Goal: Task Accomplishment & Management: Use online tool/utility

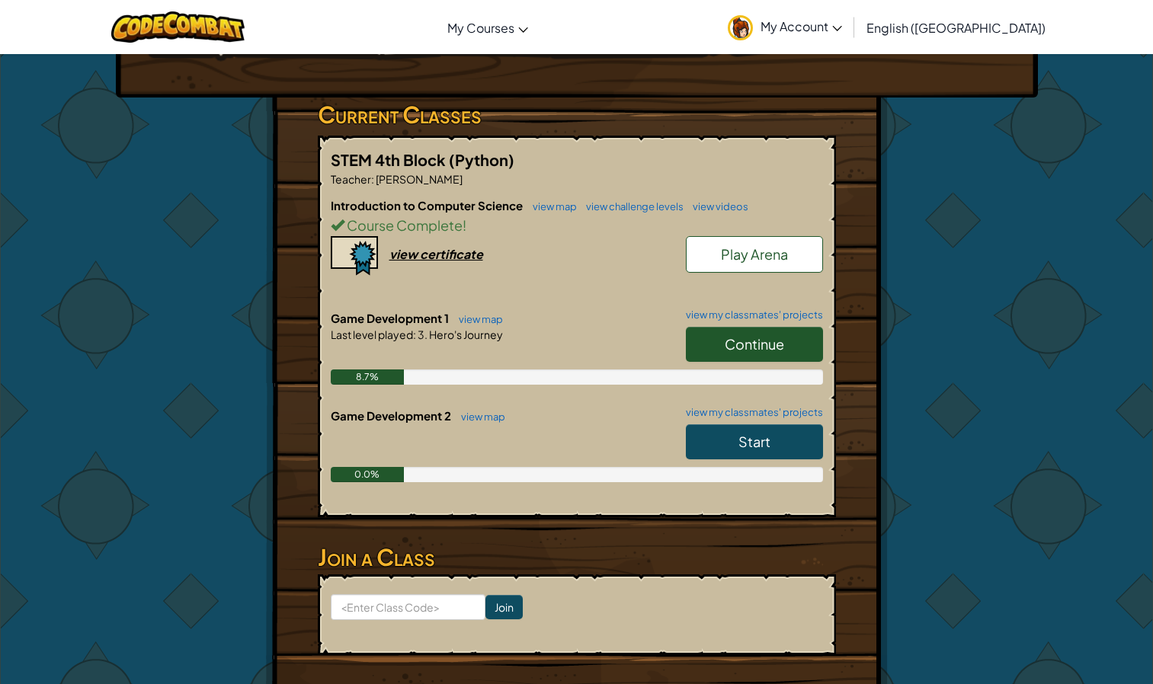
scroll to position [227, 0]
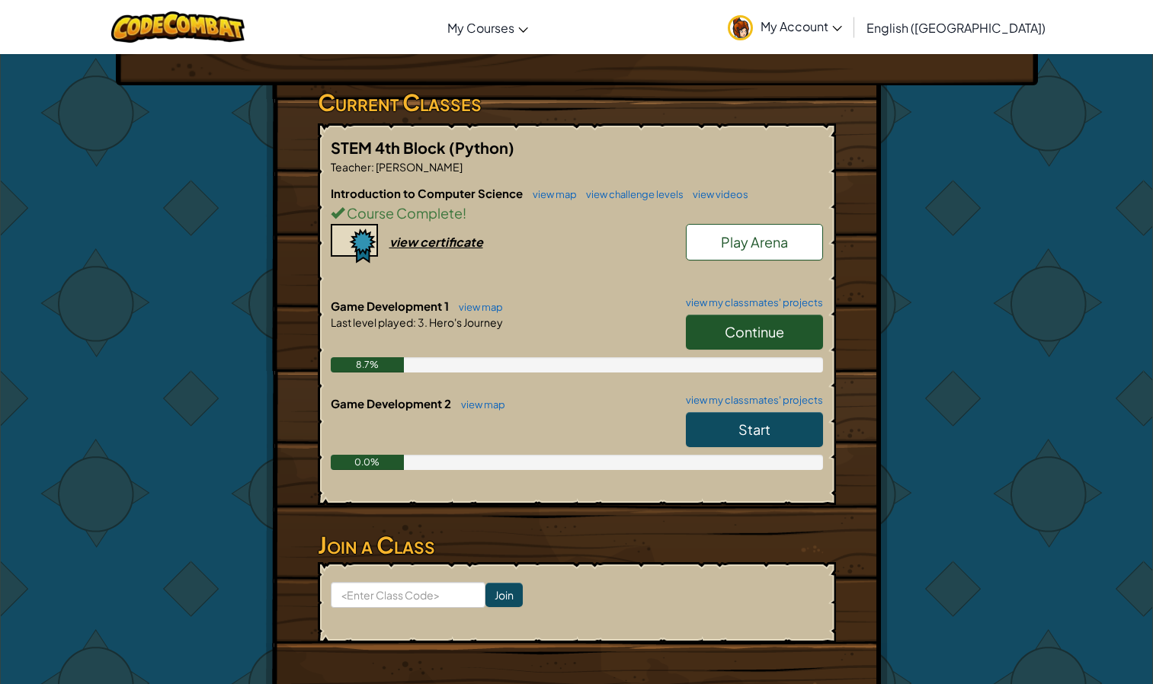
click at [766, 330] on span "Continue" at bounding box center [754, 332] width 59 height 18
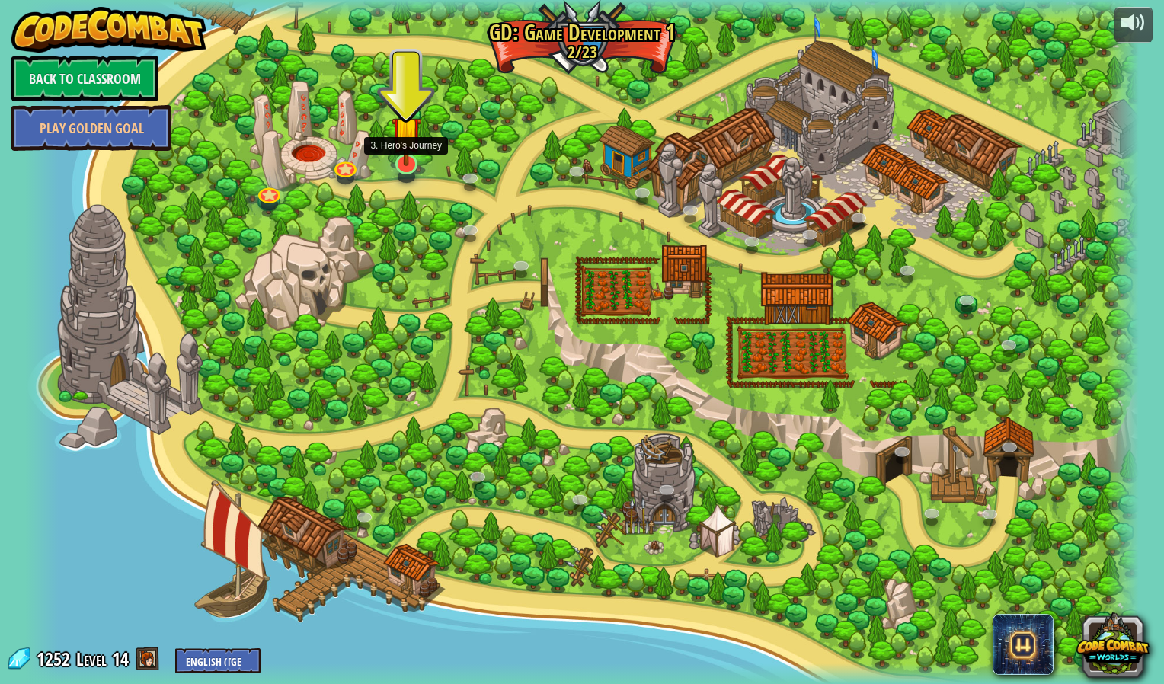
click at [414, 156] on img at bounding box center [407, 131] width 30 height 69
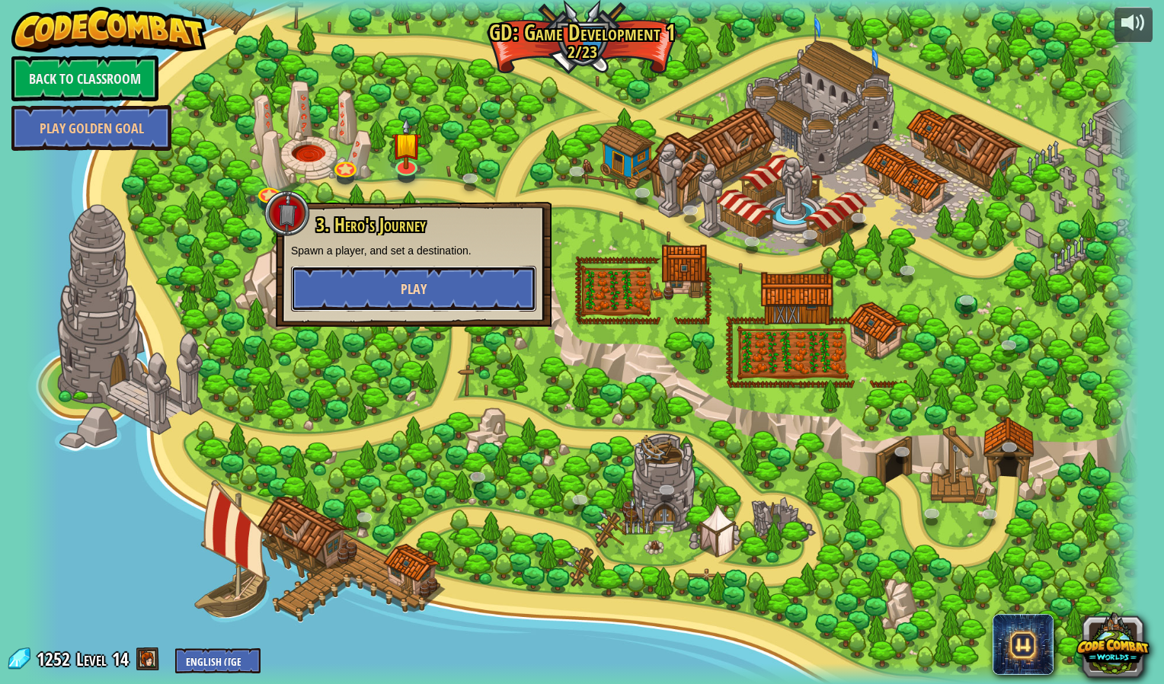
click at [409, 293] on span "Play" at bounding box center [414, 289] width 26 height 19
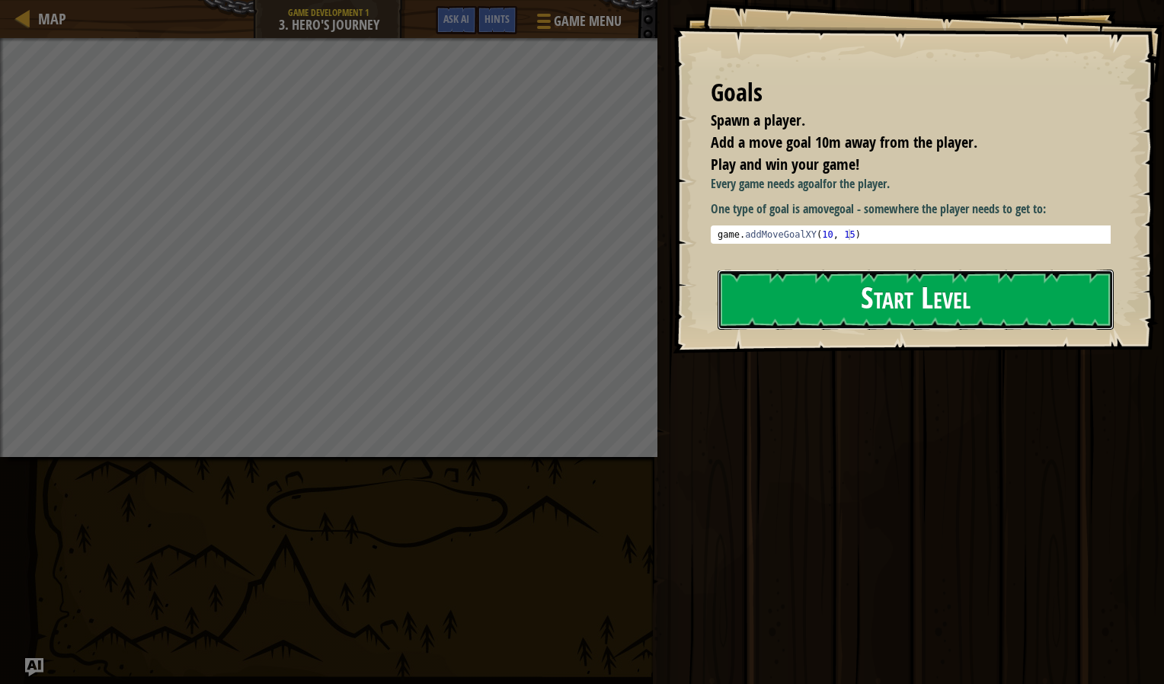
click at [814, 303] on button "Start Level" at bounding box center [916, 300] width 396 height 60
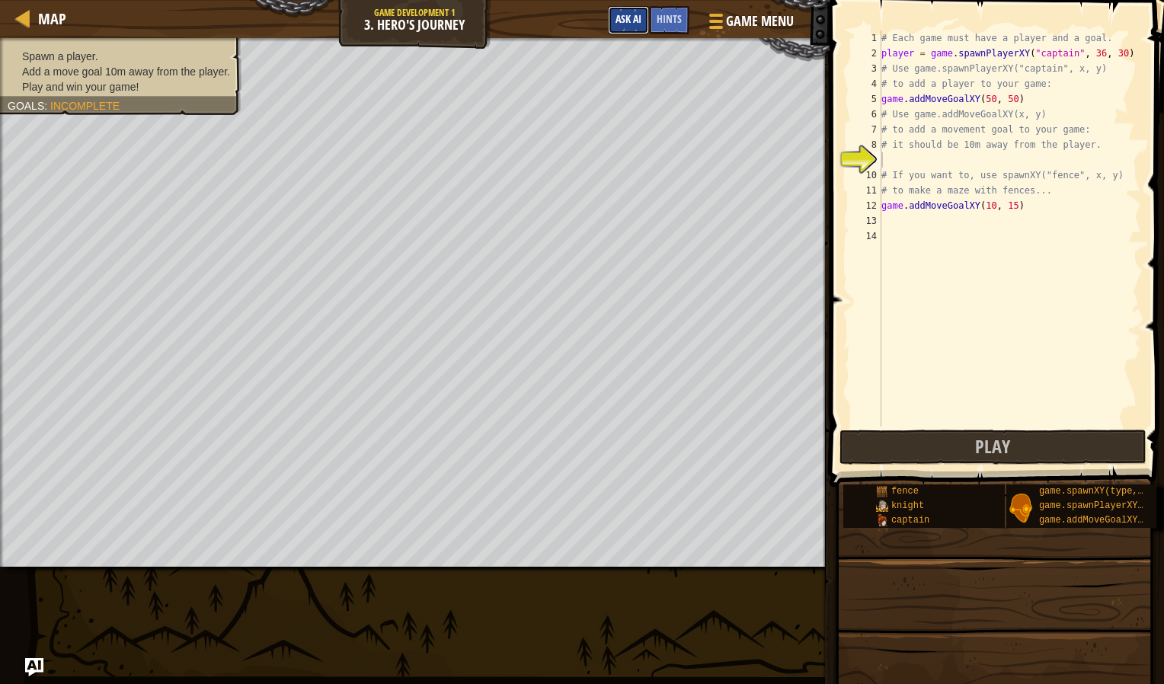
click at [642, 11] on button "Ask AI" at bounding box center [628, 20] width 41 height 28
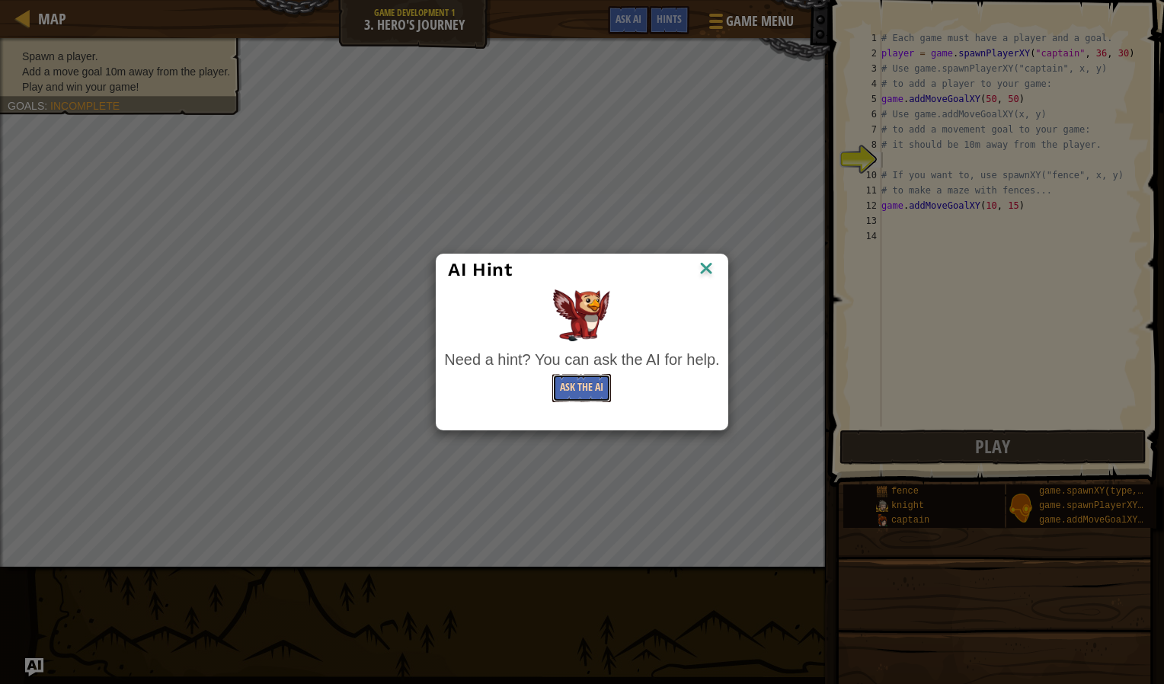
click at [594, 388] on button "Ask the AI" at bounding box center [582, 388] width 59 height 28
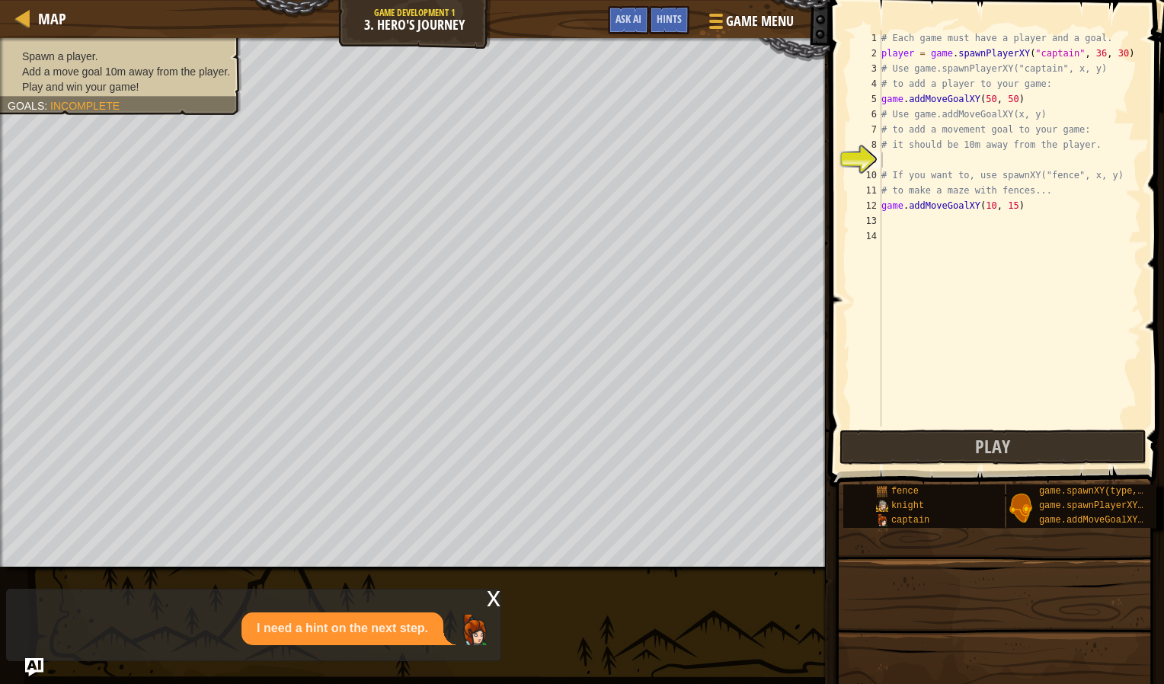
click at [303, 612] on div "x I need a hint on the next step." at bounding box center [253, 625] width 495 height 72
click at [290, 618] on div "I need a hint on the next step." at bounding box center [343, 629] width 202 height 33
click at [191, 614] on div "I need a hint on the next step." at bounding box center [250, 629] width 486 height 33
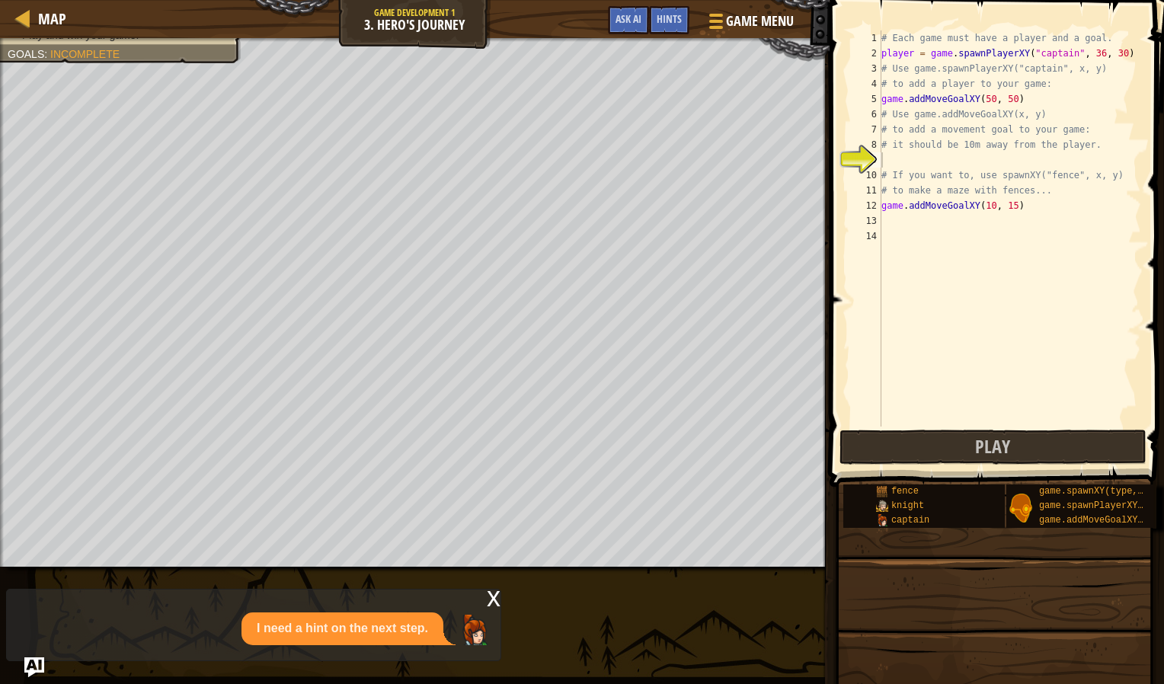
click at [31, 658] on img "Ask AI" at bounding box center [34, 668] width 20 height 20
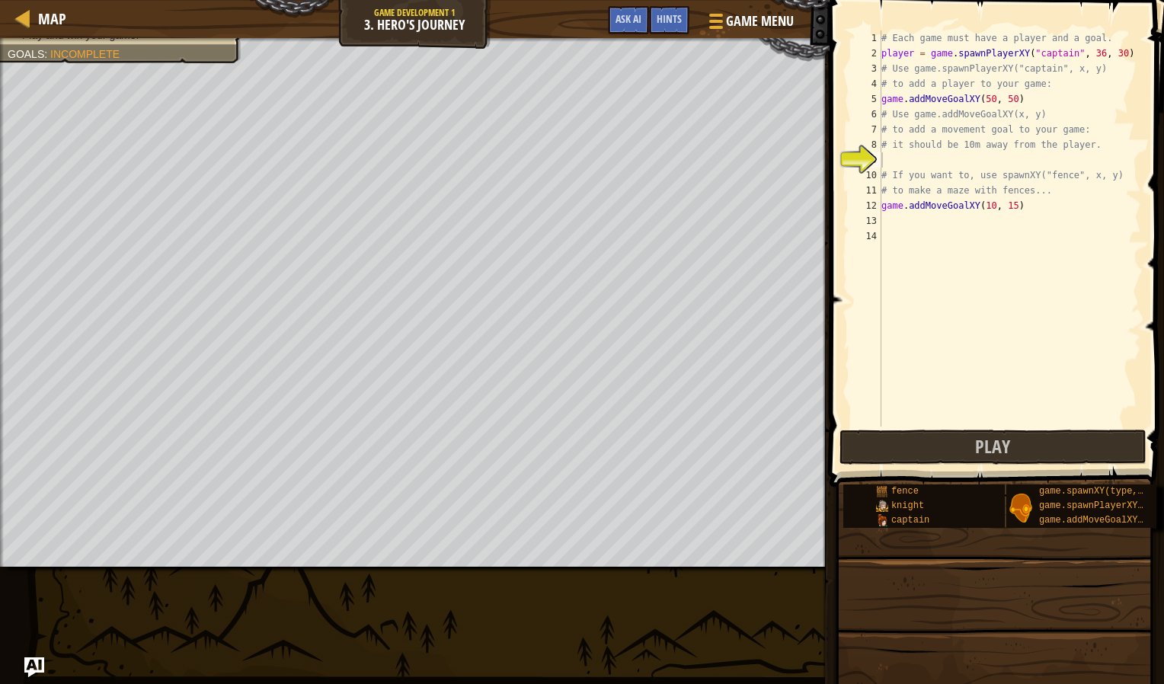
click at [31, 658] on img "Ask AI" at bounding box center [34, 668] width 20 height 20
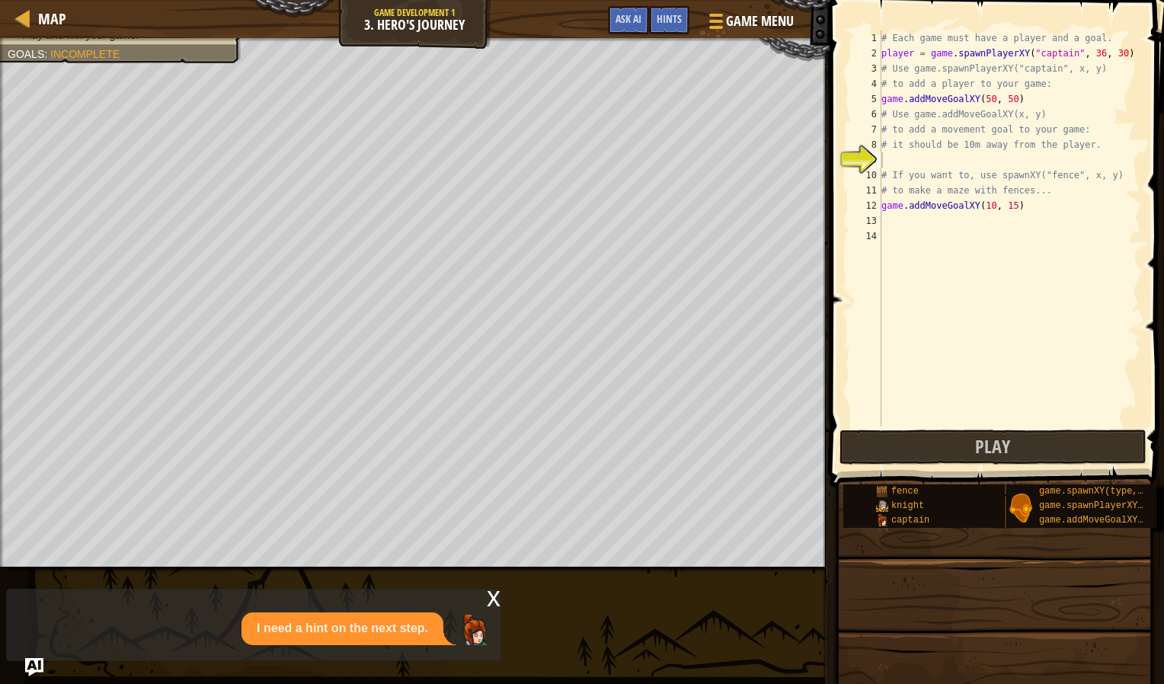
click at [354, 638] on div "I need a hint on the next step." at bounding box center [343, 629] width 202 height 33
click at [625, 14] on span "Ask AI" at bounding box center [629, 18] width 26 height 14
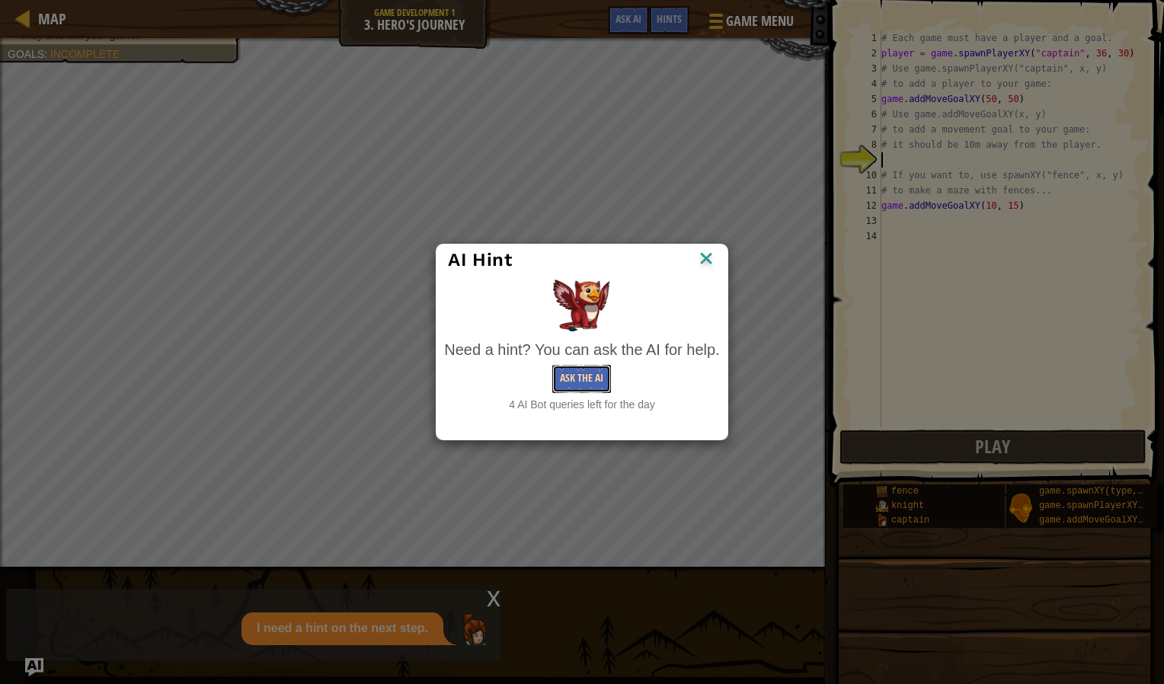
click at [578, 373] on button "Ask the AI" at bounding box center [582, 379] width 59 height 28
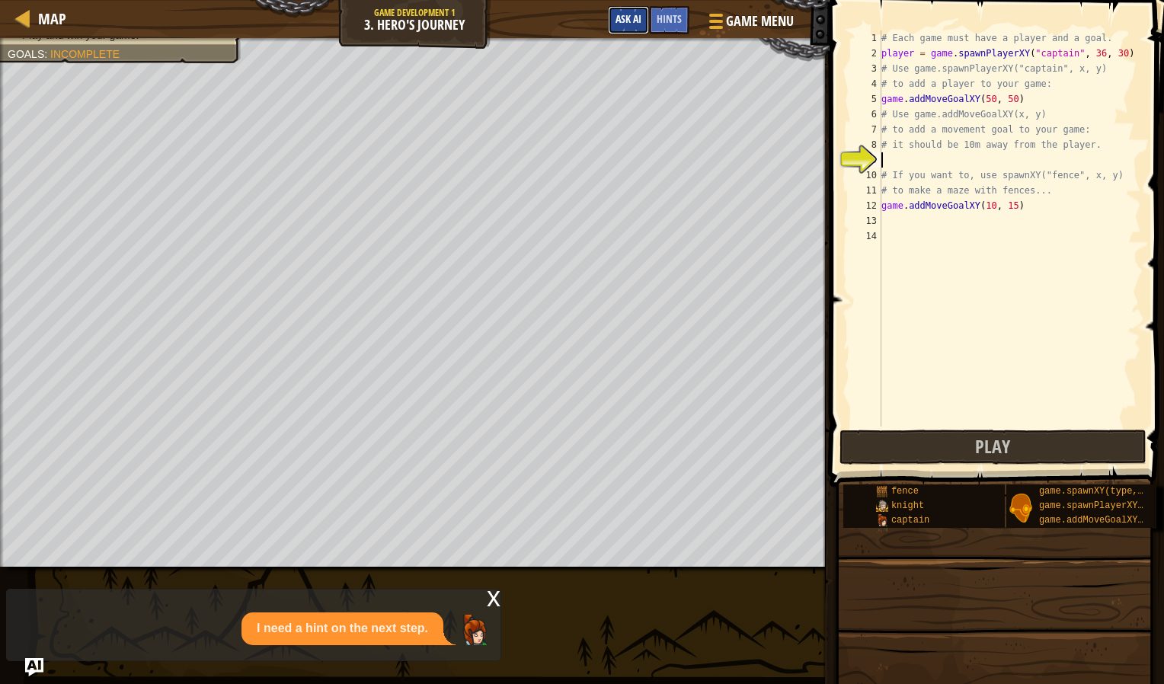
click at [621, 9] on button "Ask AI" at bounding box center [628, 20] width 41 height 28
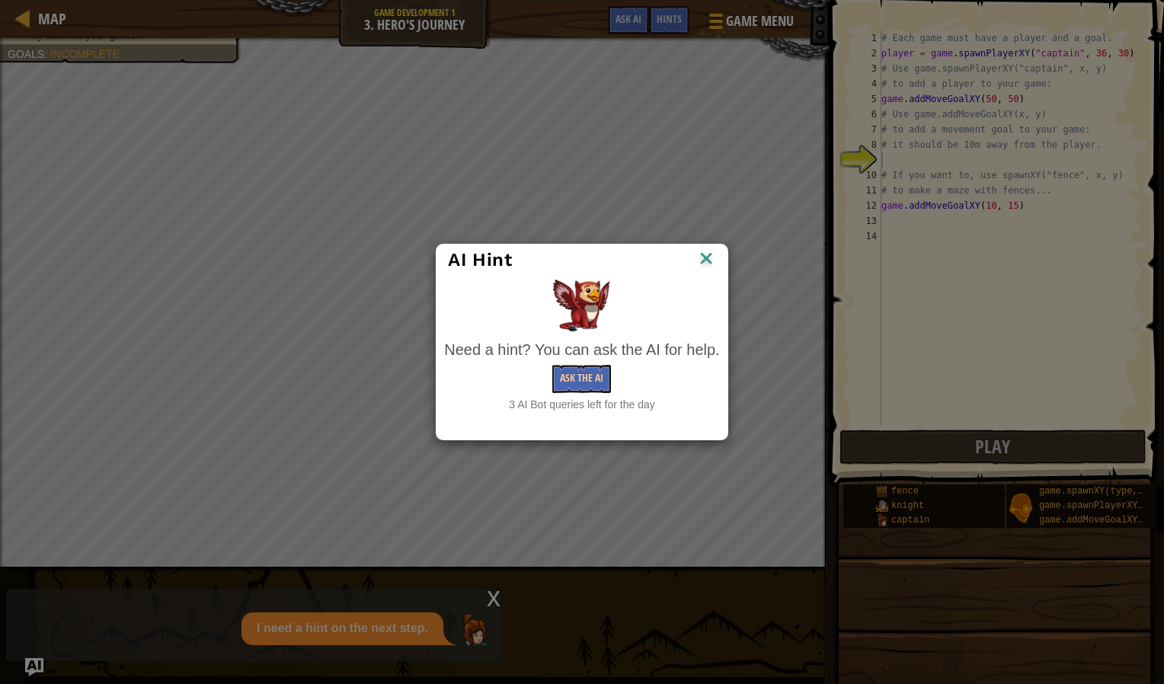
click at [513, 581] on div "AI Hint Need a hint? You can ask the AI for help. Ask the AI 3 AI Bot queries l…" at bounding box center [582, 342] width 1164 height 684
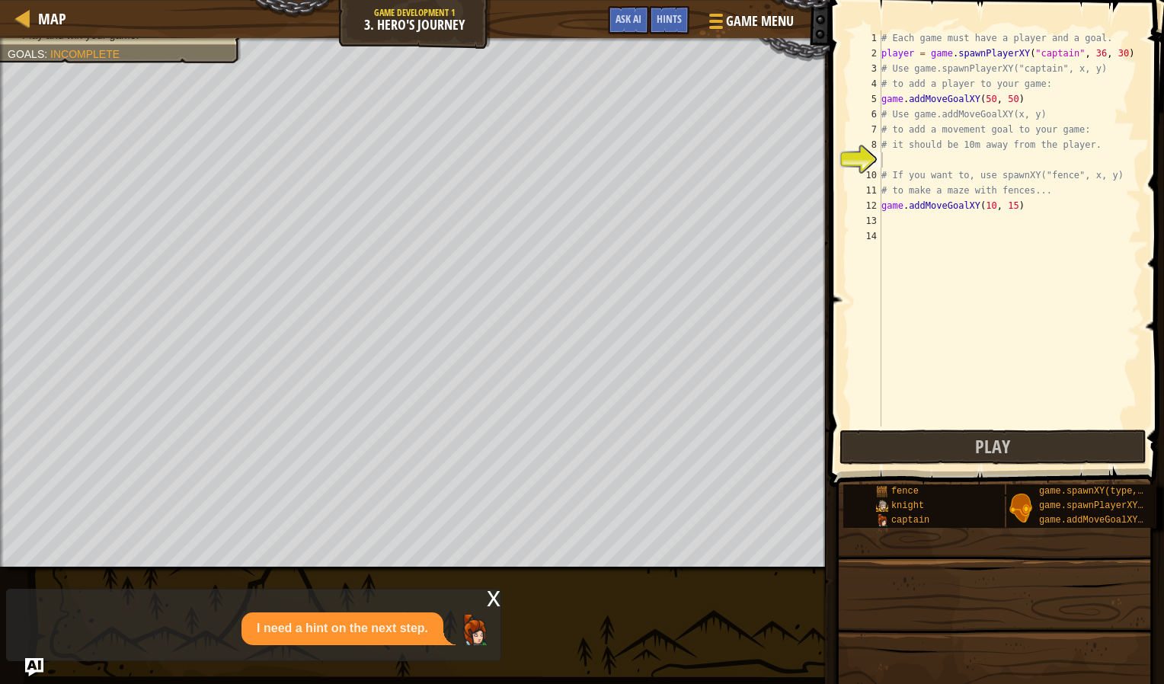
click at [488, 597] on div "x" at bounding box center [494, 597] width 14 height 15
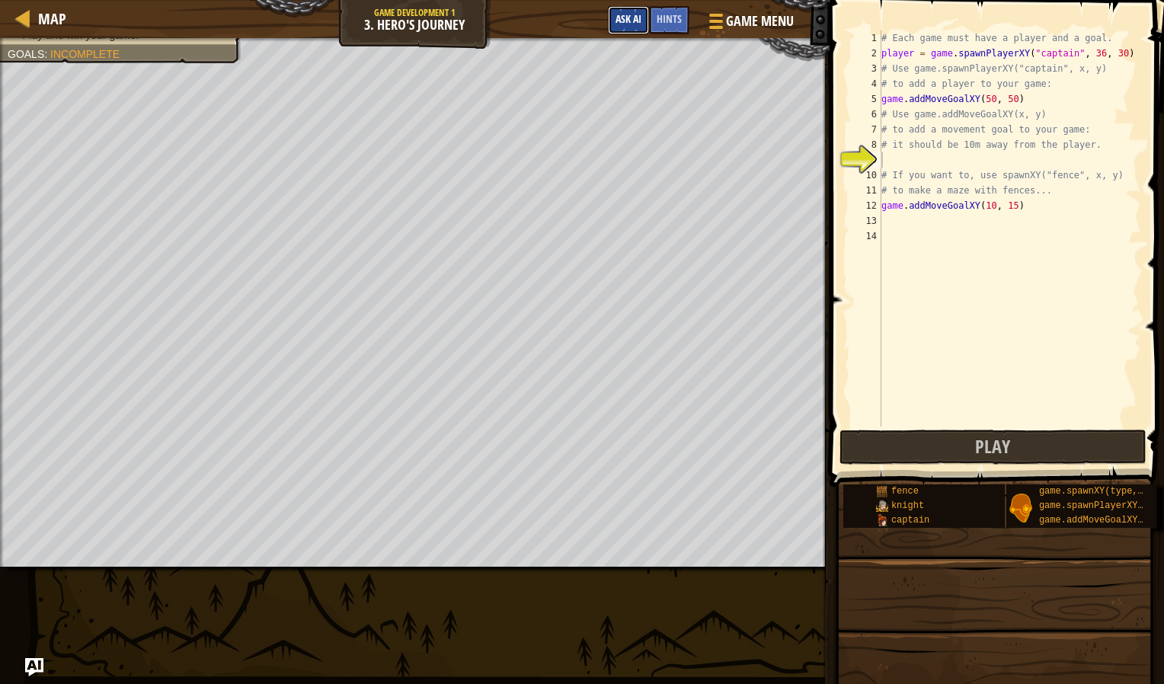
click at [636, 11] on button "Ask AI" at bounding box center [628, 20] width 41 height 28
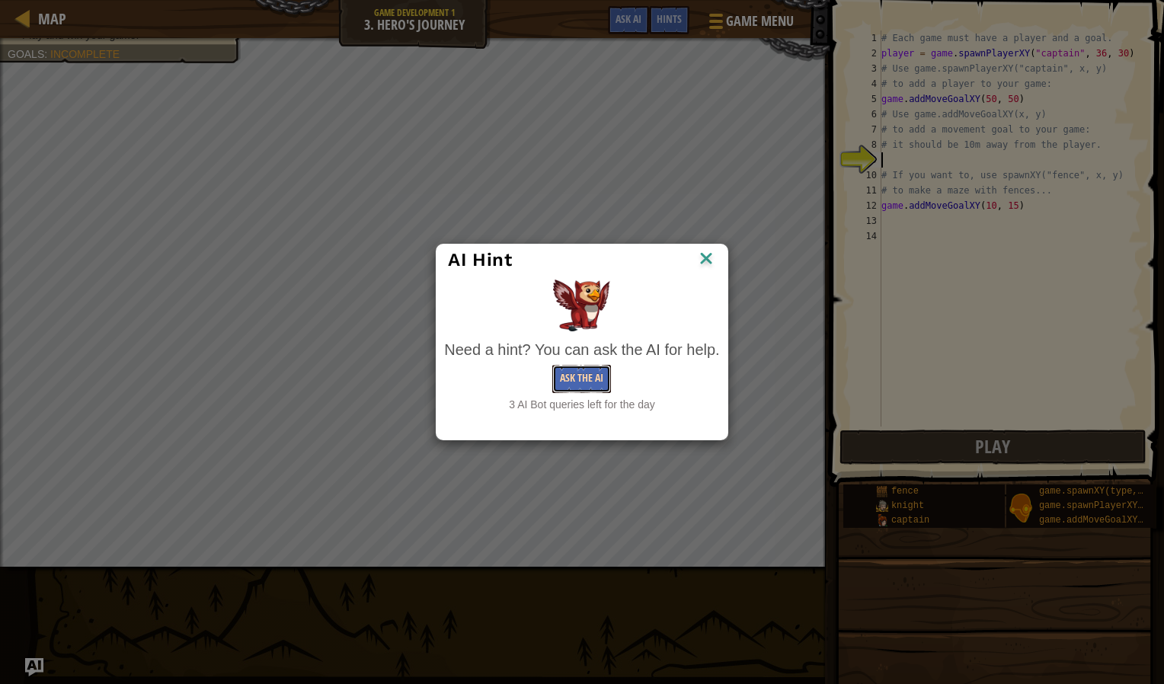
click at [570, 374] on button "Ask the AI" at bounding box center [582, 379] width 59 height 28
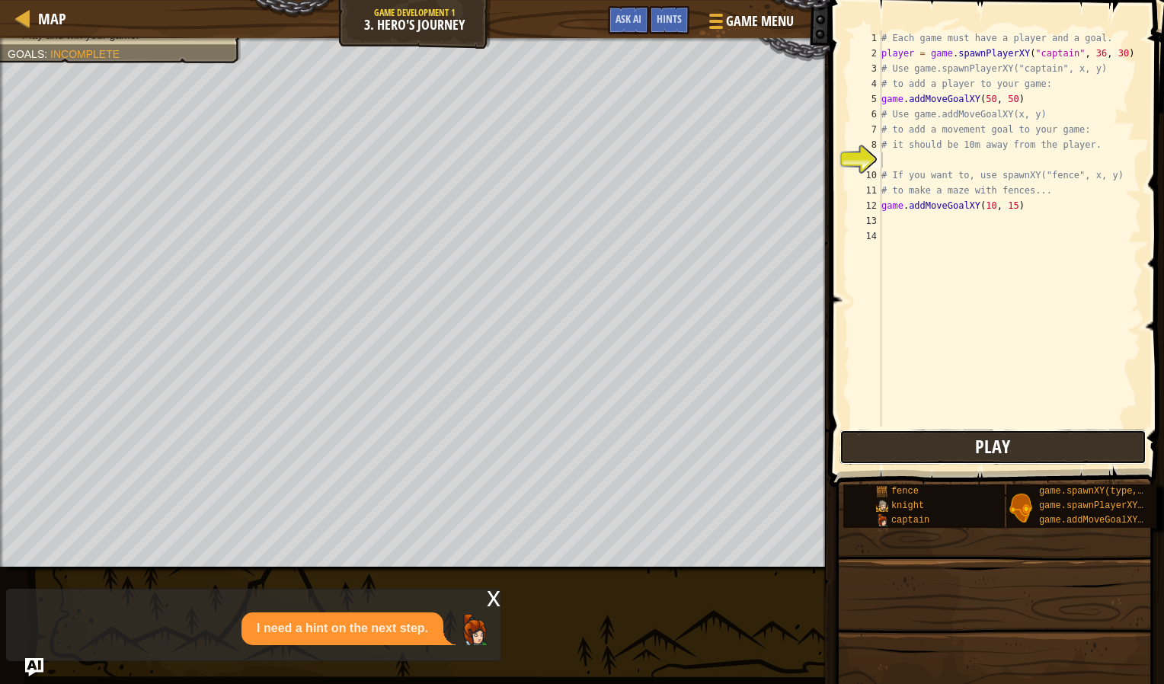
click at [863, 437] on button "Play" at bounding box center [993, 447] width 307 height 35
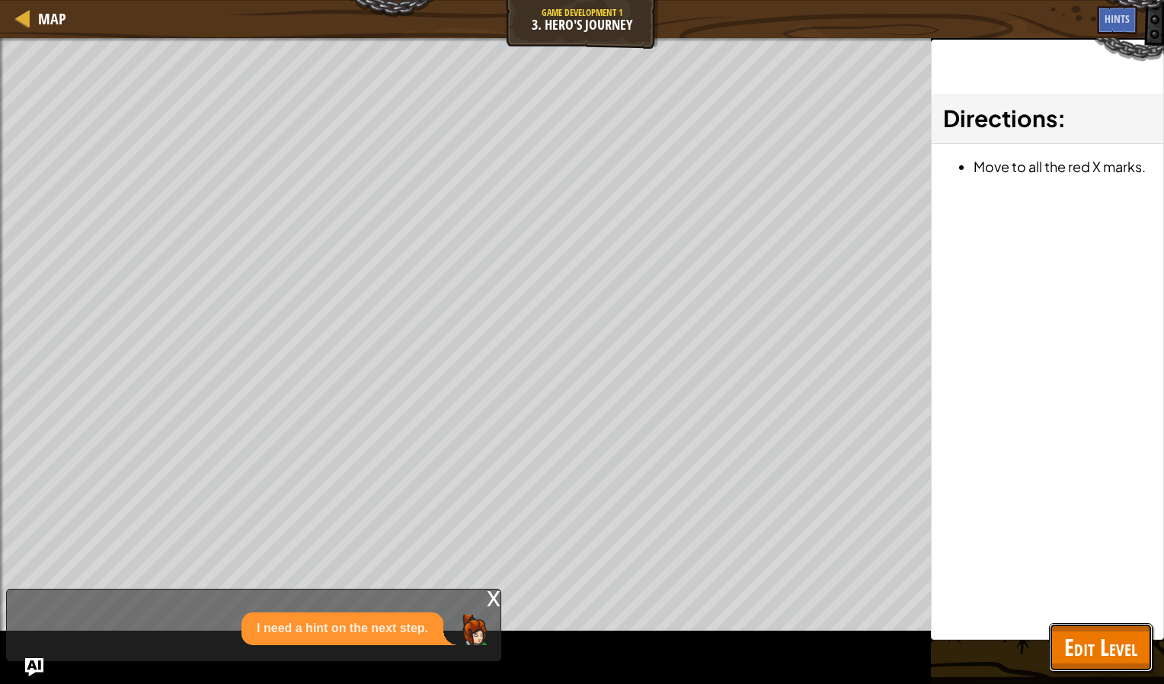
drag, startPoint x: 1078, startPoint y: 652, endPoint x: 1071, endPoint y: 648, distance: 7.8
click at [1071, 648] on span "Edit Level" at bounding box center [1101, 647] width 73 height 31
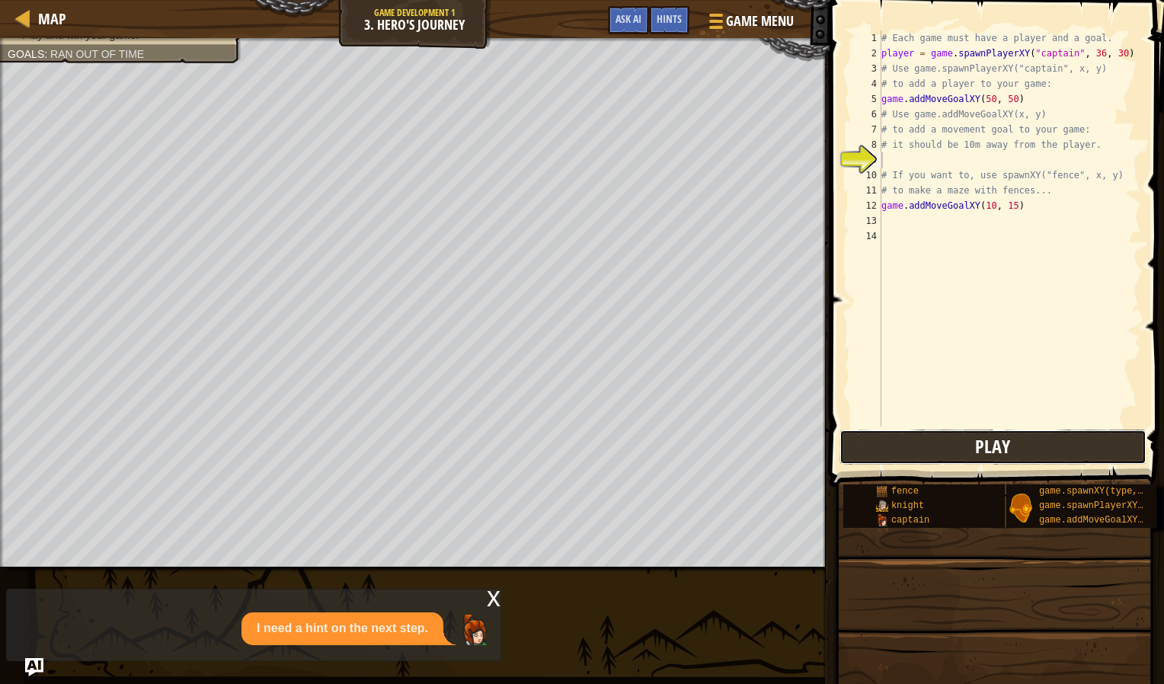
click at [967, 431] on button "Play" at bounding box center [993, 447] width 307 height 35
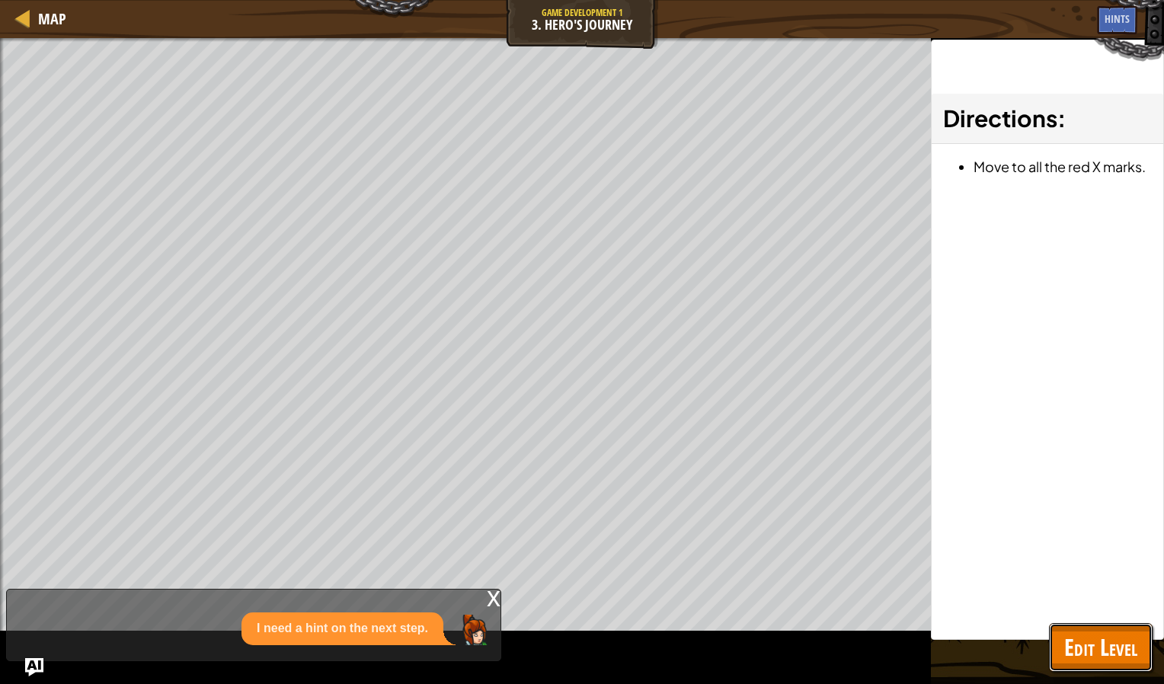
click at [1078, 641] on span "Edit Level" at bounding box center [1101, 647] width 73 height 31
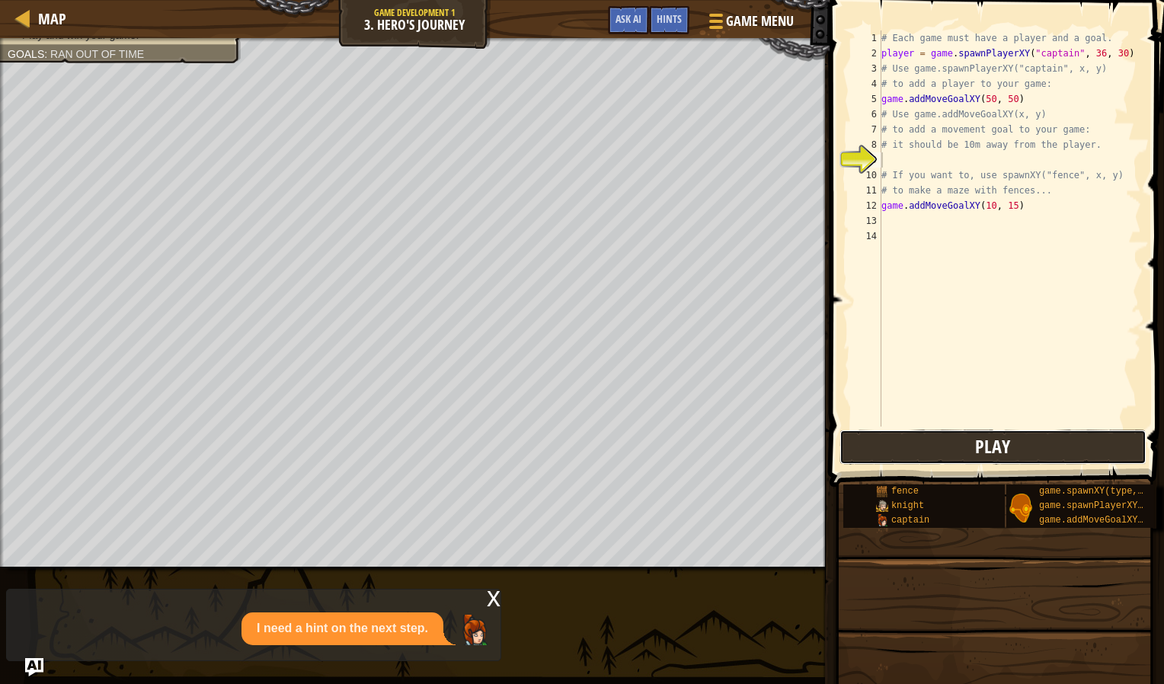
click at [966, 445] on button "Play" at bounding box center [993, 447] width 307 height 35
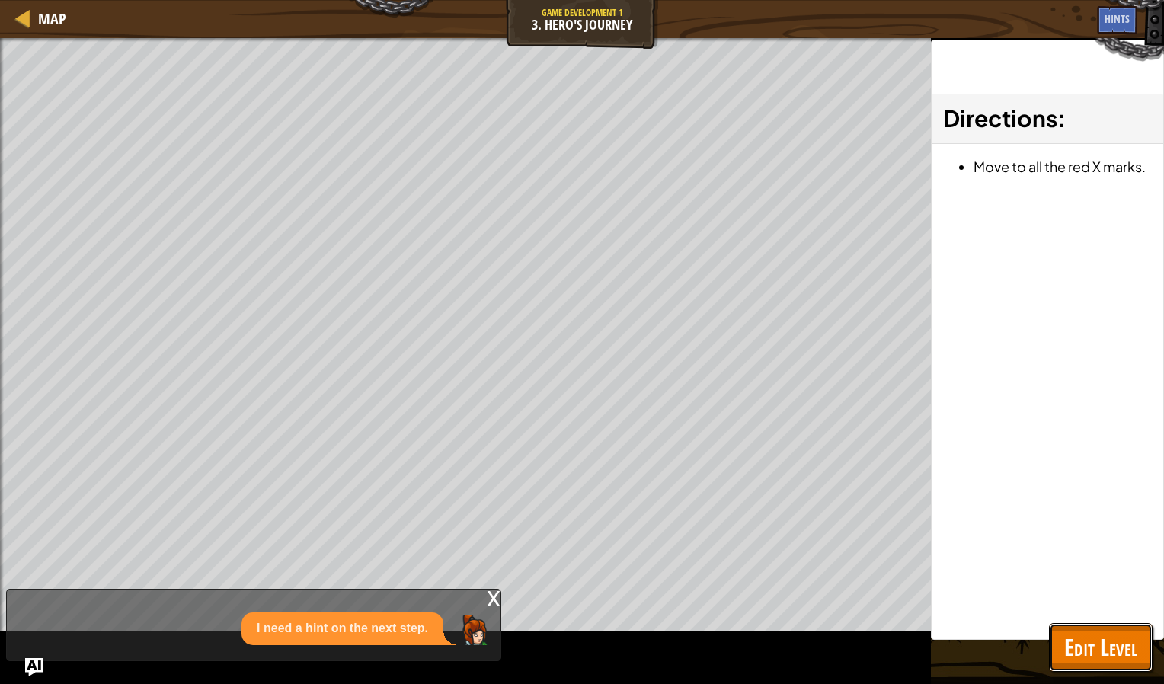
click at [1125, 624] on button "Edit Level" at bounding box center [1101, 647] width 104 height 49
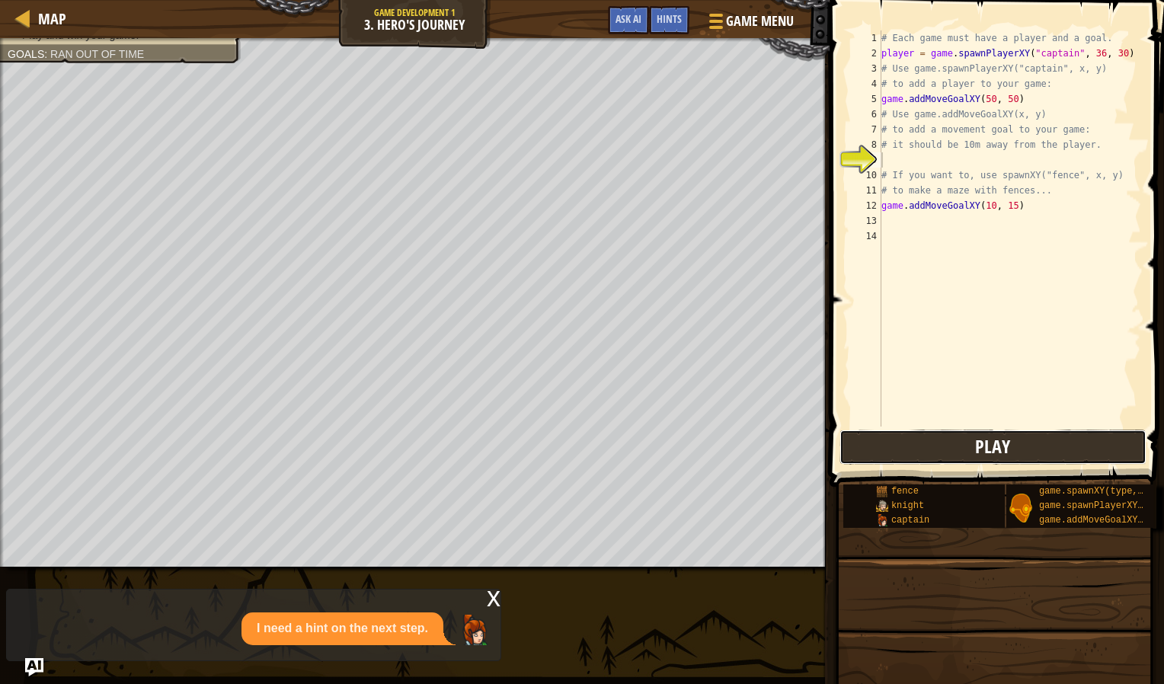
click at [960, 460] on button "Play" at bounding box center [993, 447] width 307 height 35
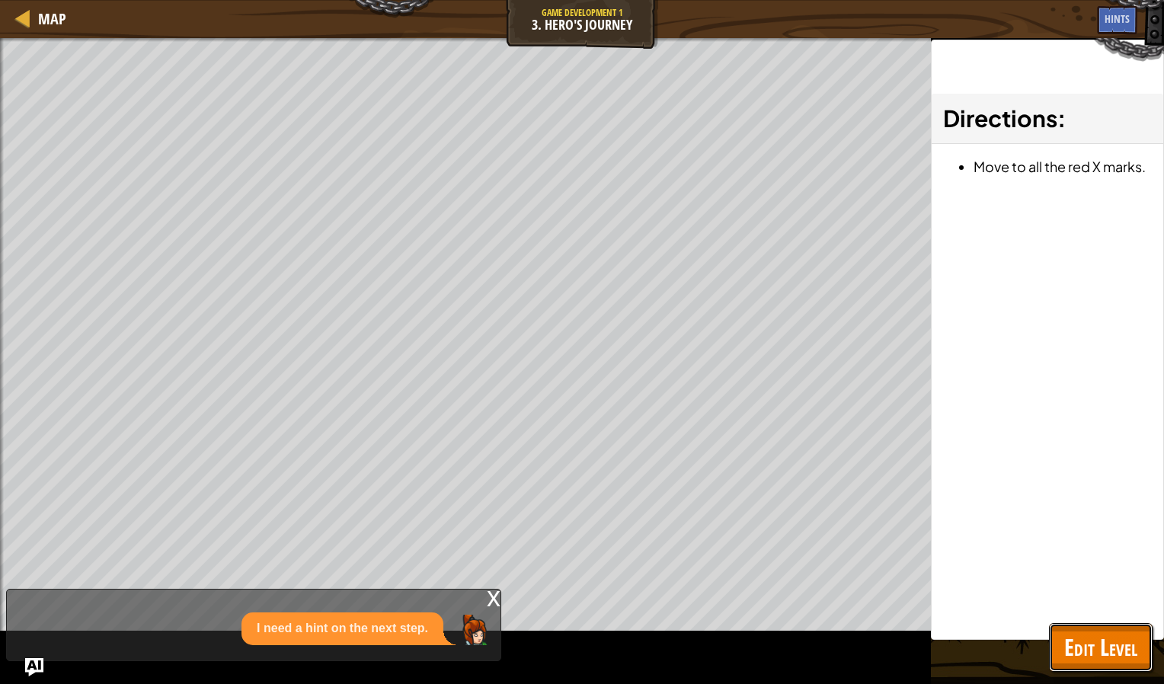
click at [1091, 648] on span "Edit Level" at bounding box center [1101, 647] width 73 height 31
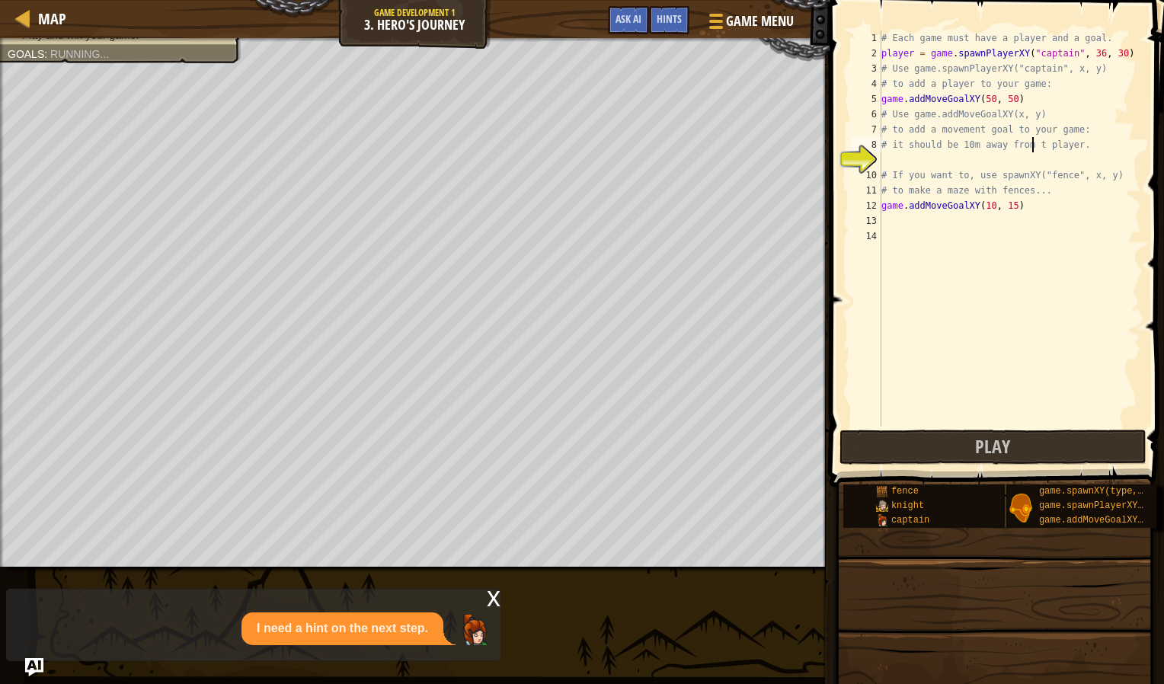
scroll to position [7, 14]
type textarea "# it should be 10m away from player."
click at [943, 439] on button "Play" at bounding box center [993, 447] width 307 height 35
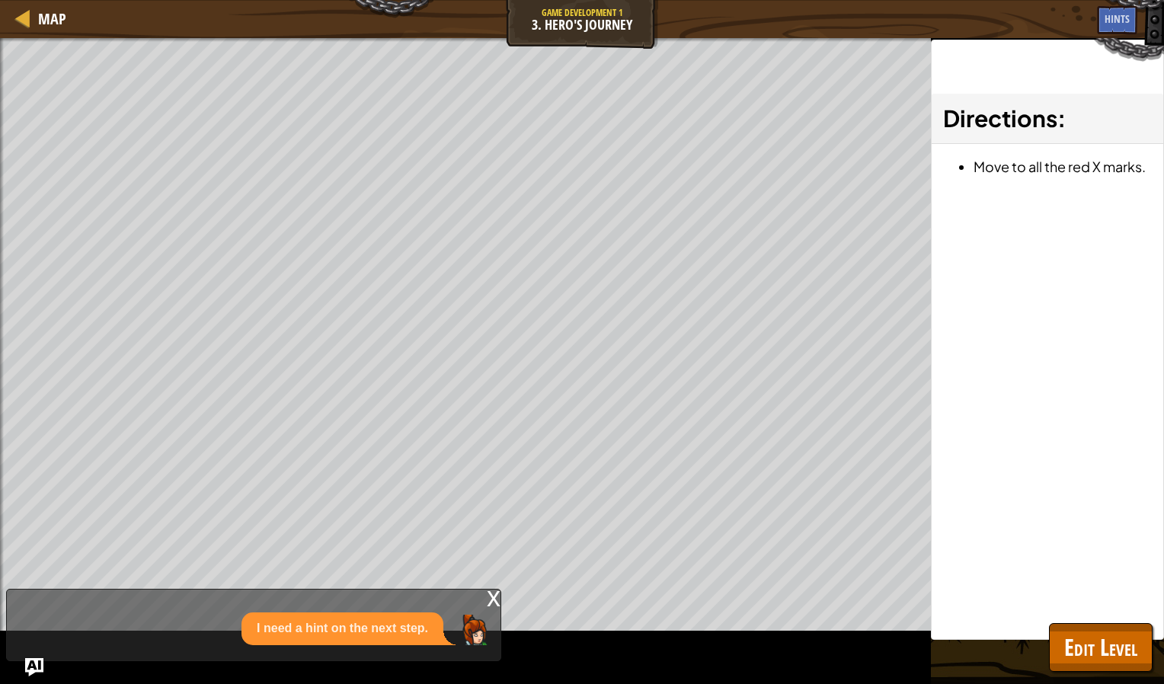
click at [495, 594] on div "x" at bounding box center [494, 597] width 14 height 15
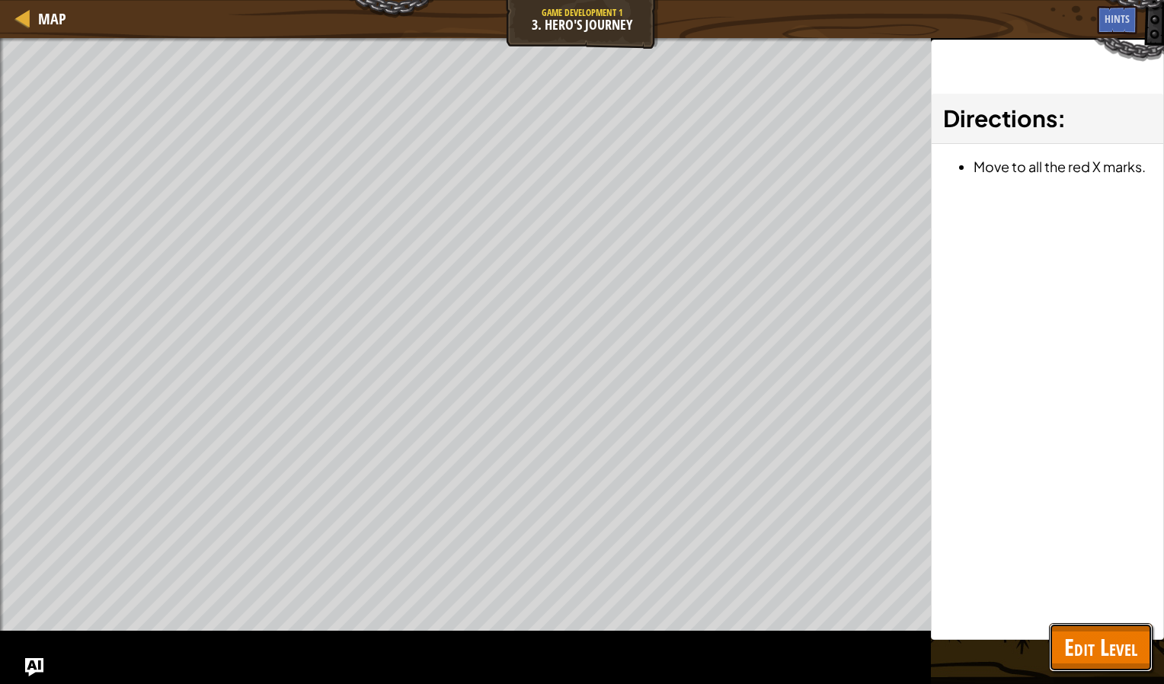
click at [1100, 652] on span "Edit Level" at bounding box center [1101, 647] width 73 height 31
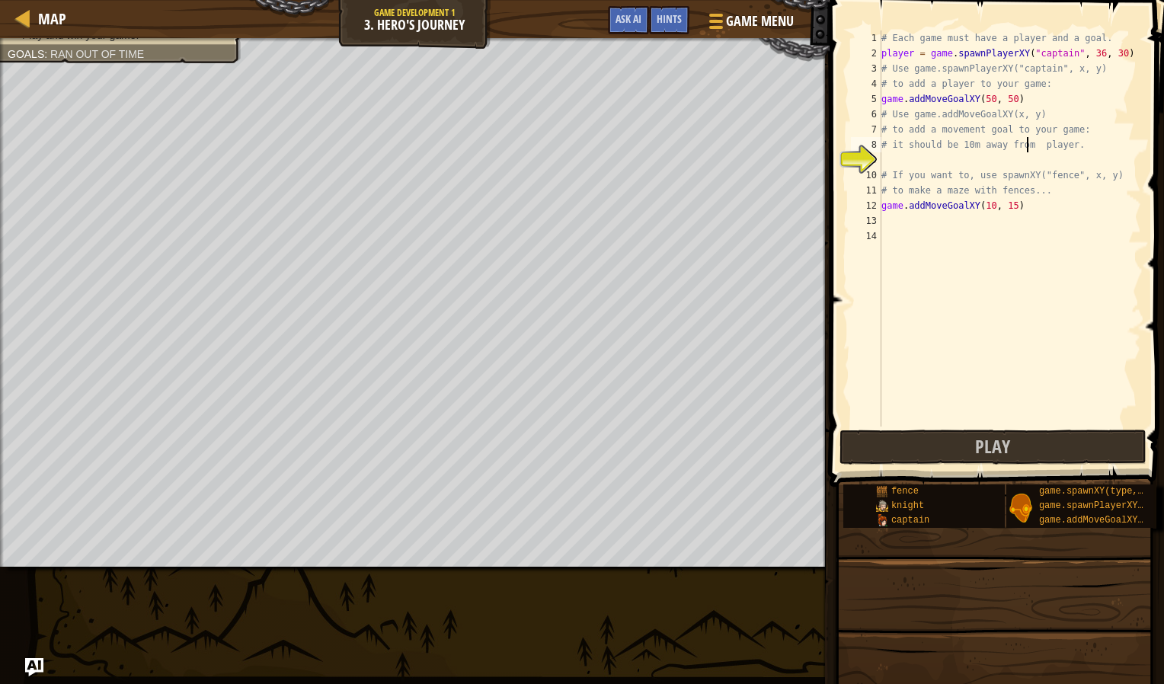
drag, startPoint x: 874, startPoint y: 40, endPoint x: 906, endPoint y: 24, distance: 35.5
click at [906, 24] on div "# it should be 10m away from player. 1 2 3 4 5 6 7 8 9 10 11 12 13 14 # Each ga…" at bounding box center [994, 274] width 339 height 532
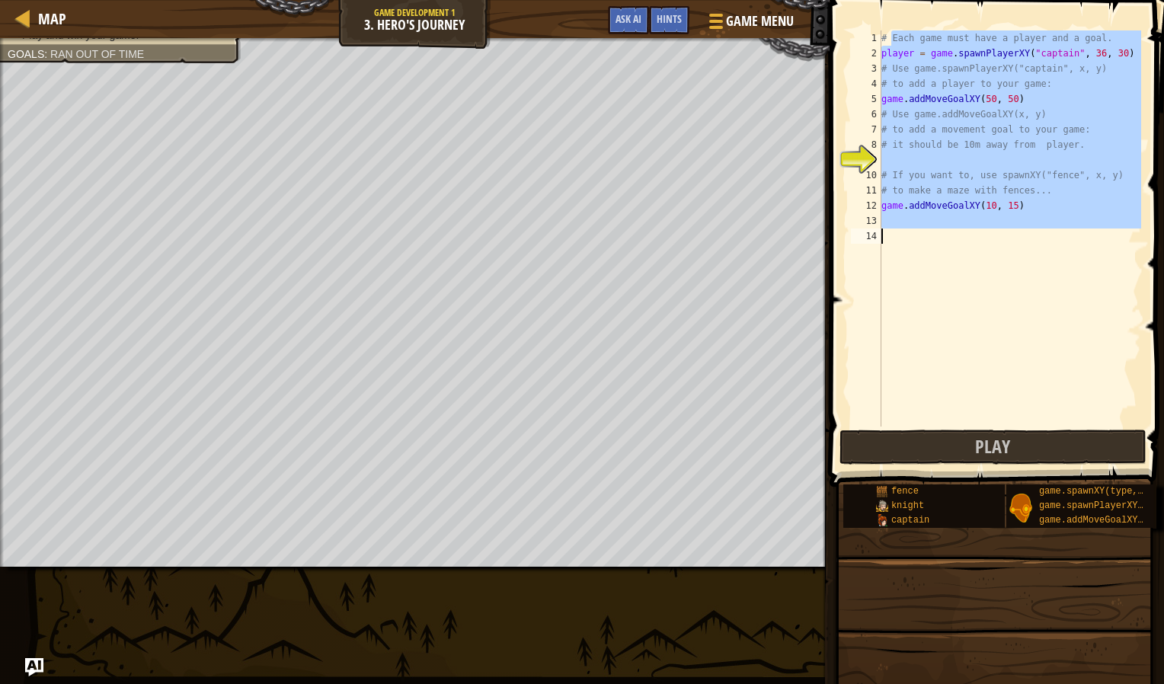
drag, startPoint x: 892, startPoint y: 36, endPoint x: 1061, endPoint y: 335, distance: 343.6
click at [1061, 335] on div "# Each game must have a player and a goal. player = game . spawnPlayerXY ( "cap…" at bounding box center [1010, 243] width 263 height 427
click at [623, 20] on span "Ask AI" at bounding box center [629, 18] width 26 height 14
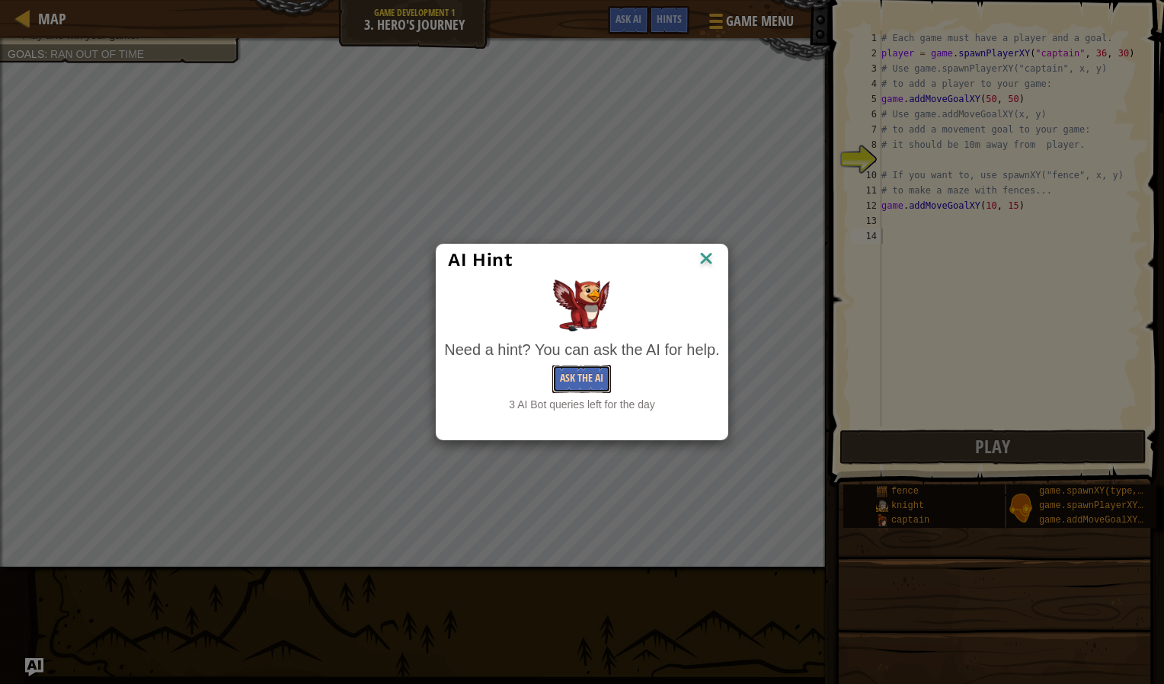
click at [585, 373] on button "Ask the AI" at bounding box center [582, 379] width 59 height 28
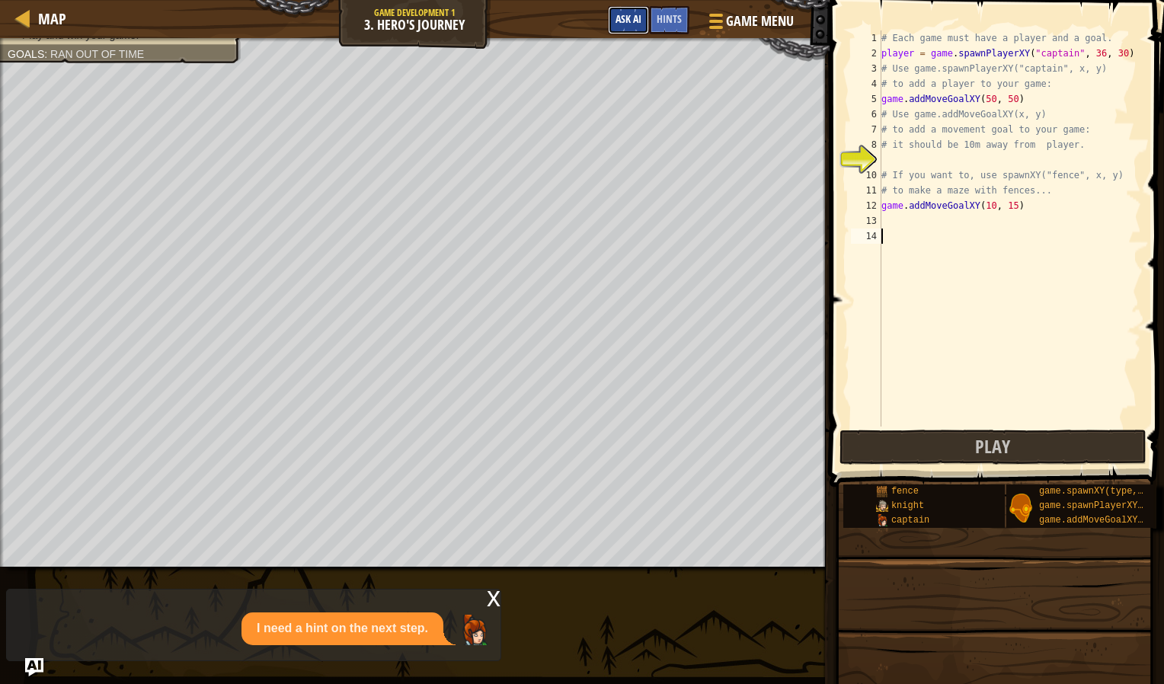
click at [623, 18] on span "Ask AI" at bounding box center [629, 18] width 26 height 14
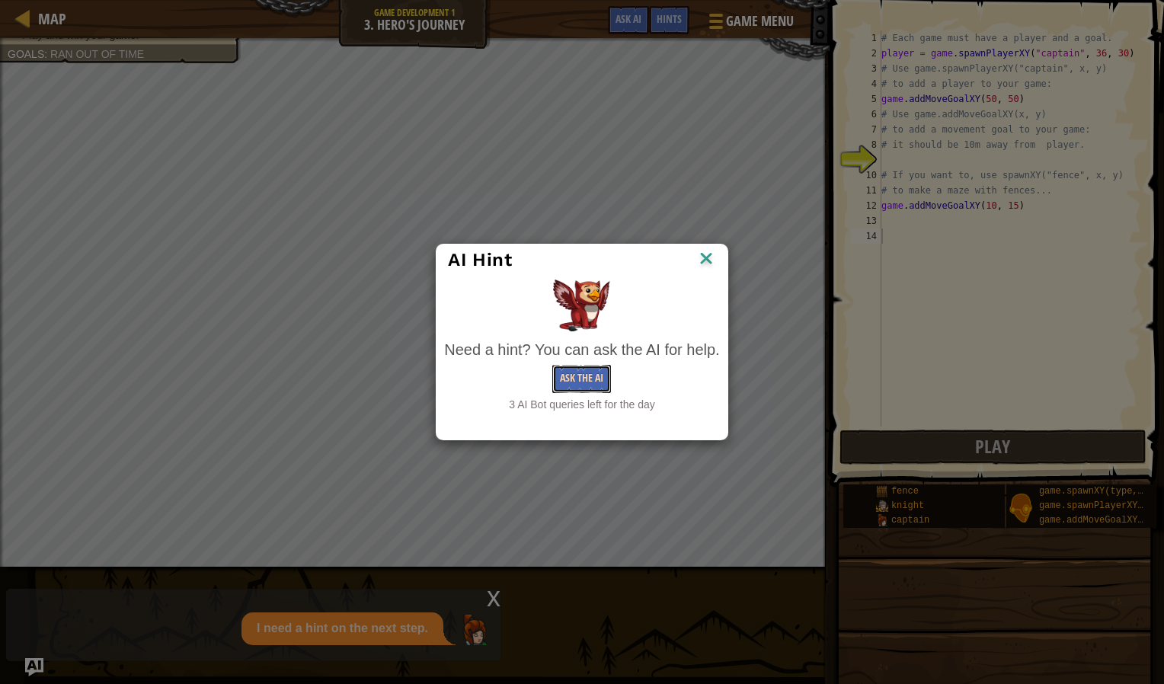
click at [565, 380] on button "Ask the AI" at bounding box center [582, 379] width 59 height 28
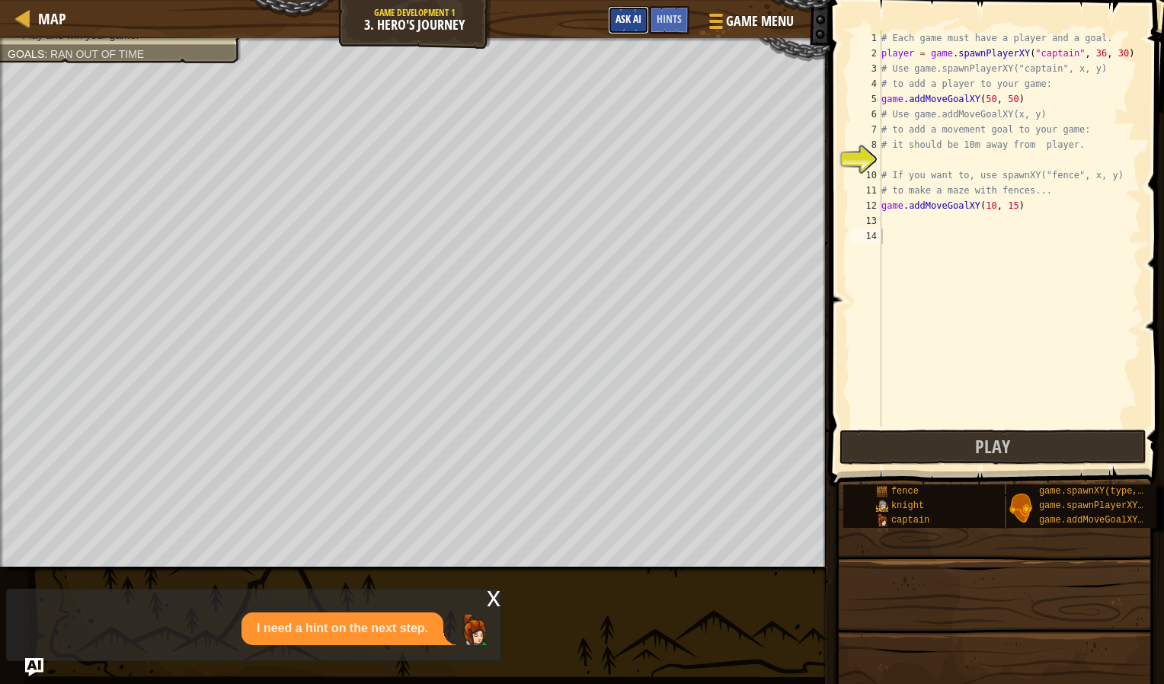
click at [627, 19] on span "Ask AI" at bounding box center [629, 18] width 26 height 14
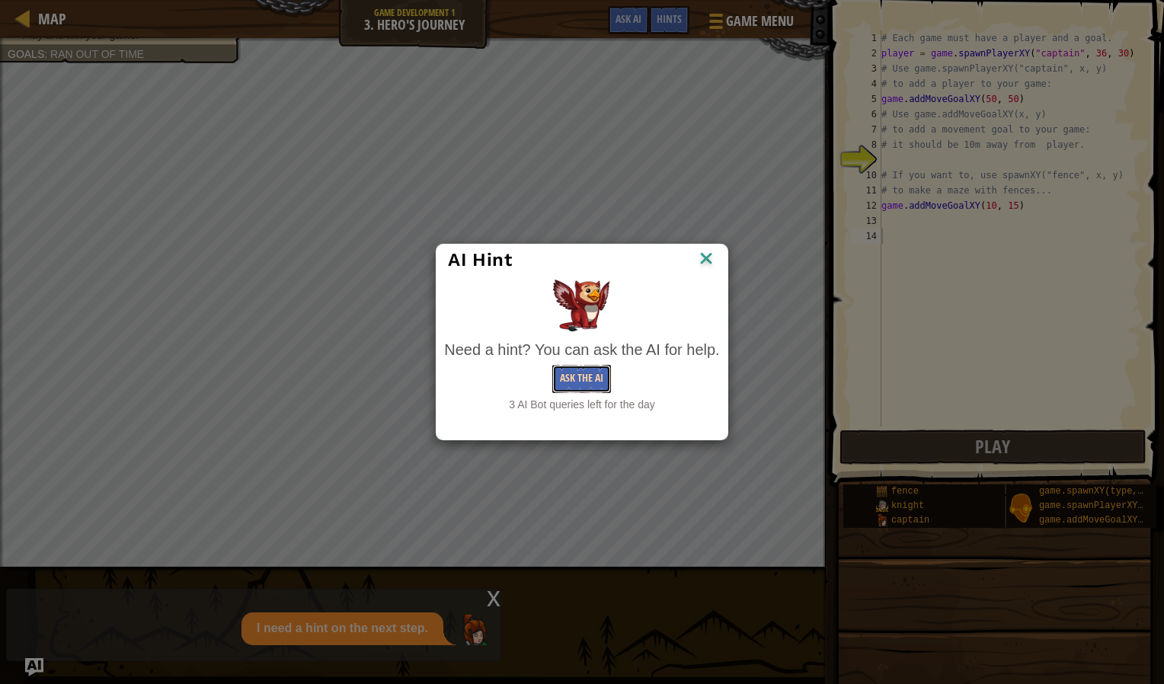
click at [579, 383] on button "Ask the AI" at bounding box center [582, 379] width 59 height 28
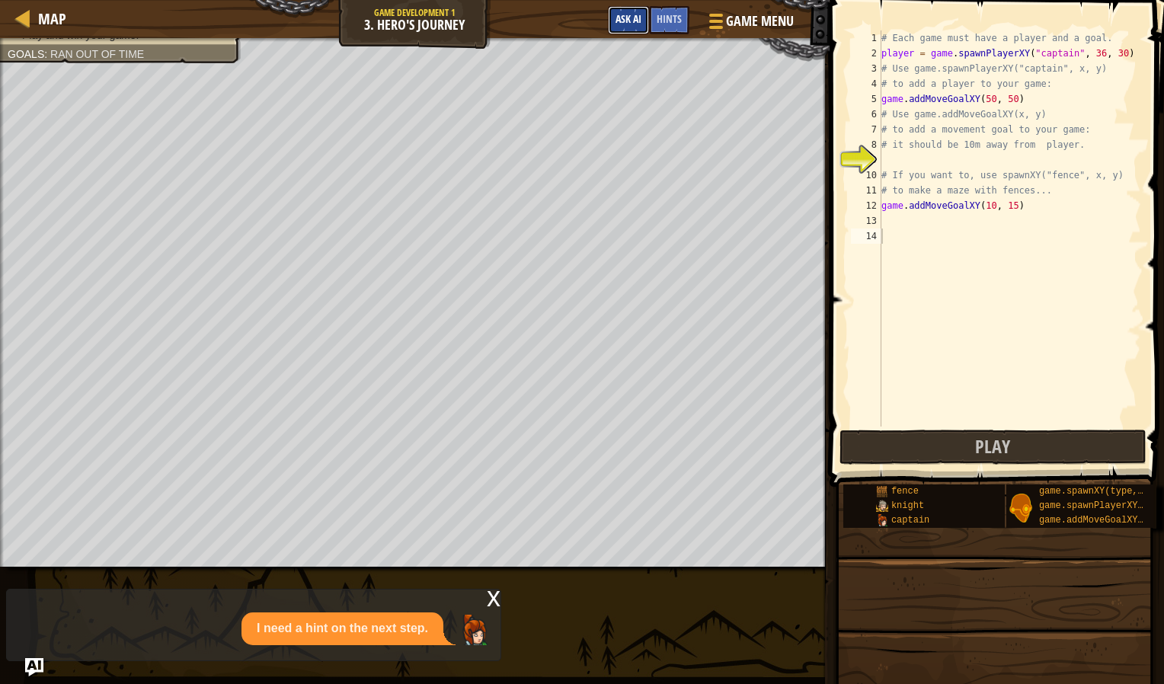
click at [622, 16] on span "Ask AI" at bounding box center [629, 18] width 26 height 14
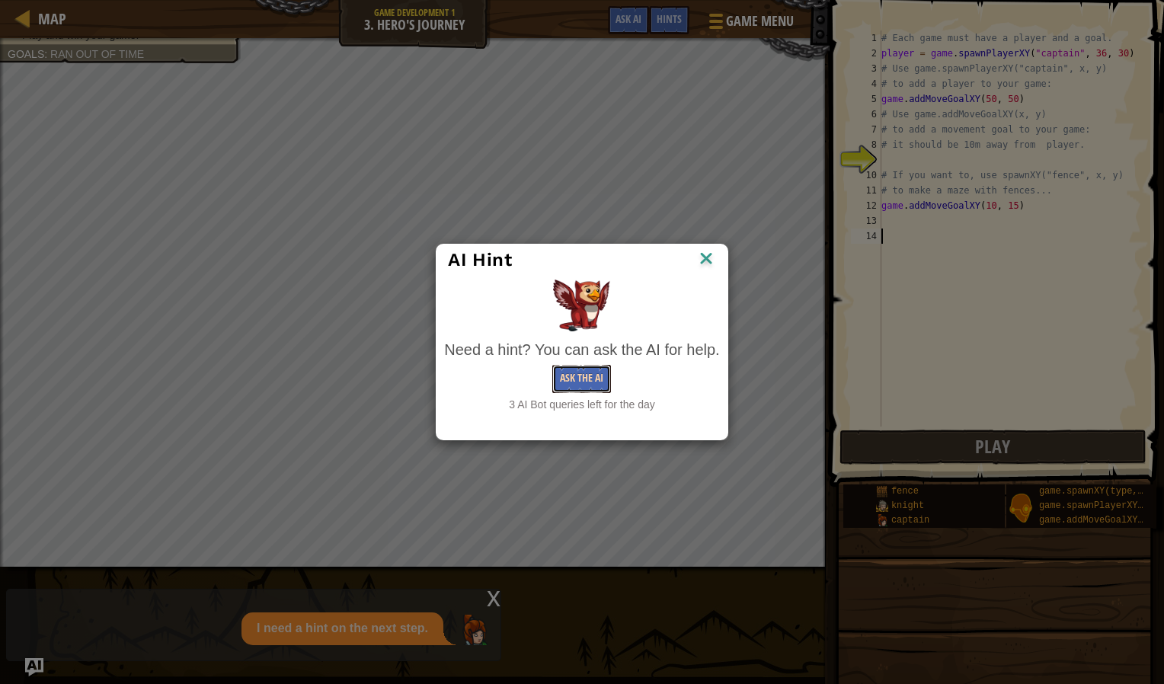
click at [574, 377] on button "Ask the AI" at bounding box center [582, 379] width 59 height 28
